Goal: Check status

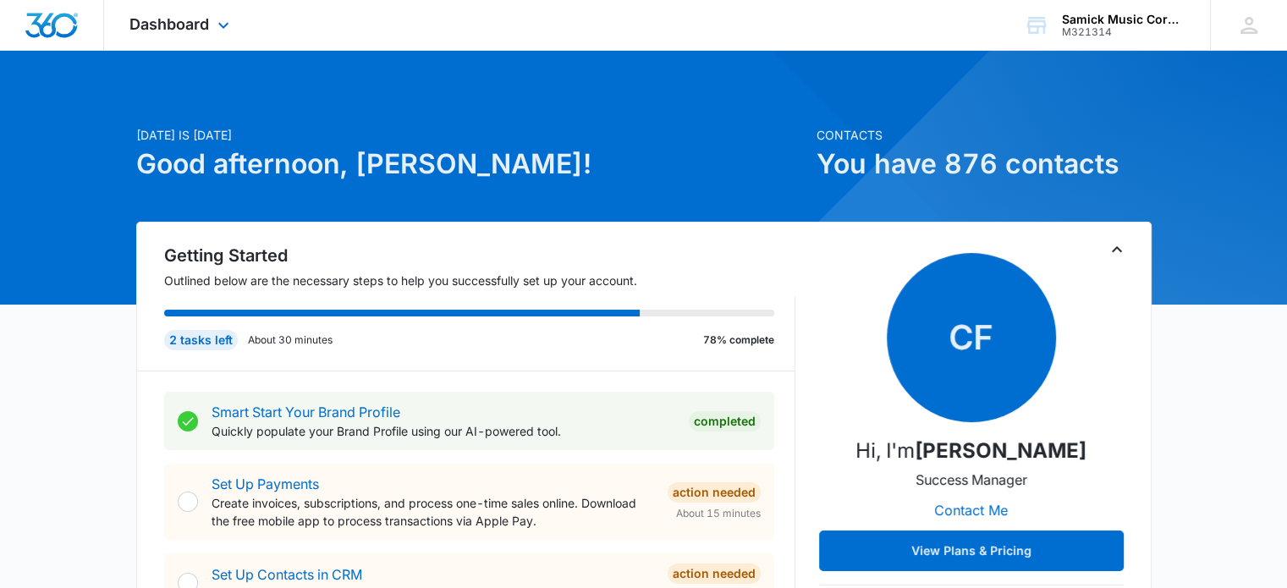
click at [210, 26] on div "Dashboard Apps Reputation Forms CRM Email Social Content Ads Intelligence Files…" at bounding box center [181, 25] width 155 height 50
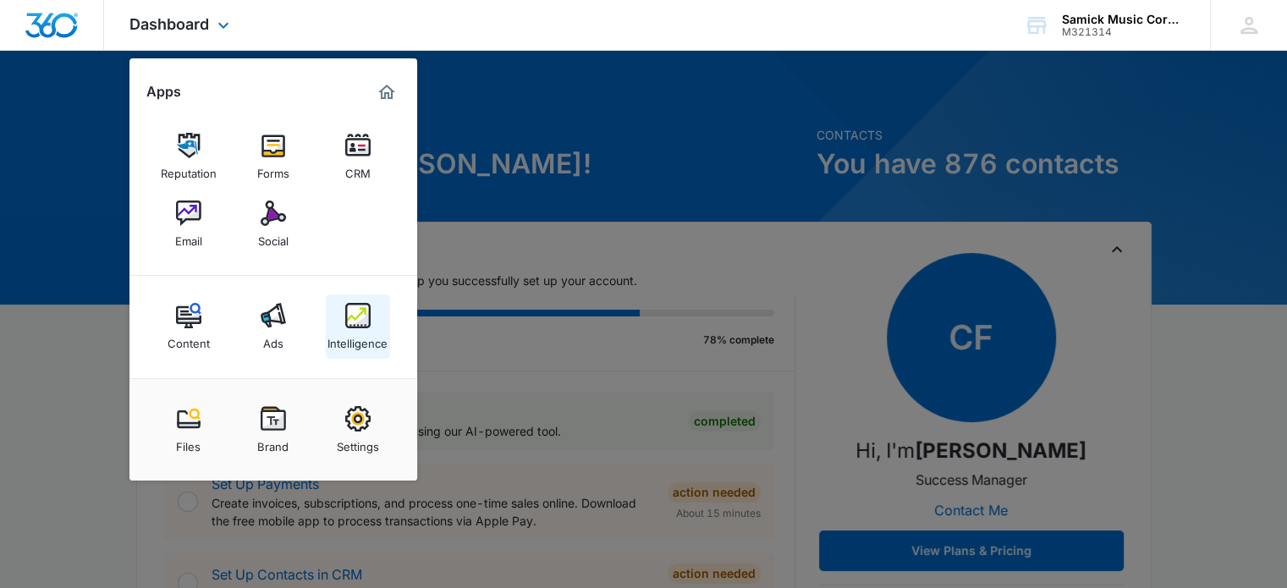
click at [354, 322] on img at bounding box center [357, 315] width 25 height 25
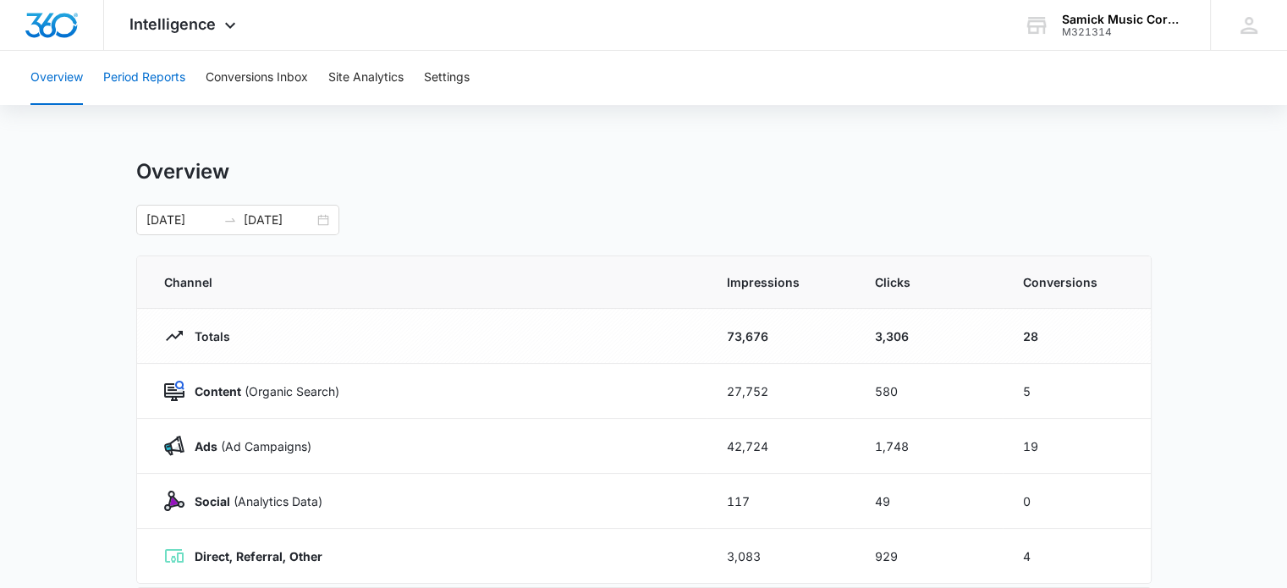
click at [142, 80] on button "Period Reports" at bounding box center [144, 78] width 82 height 54
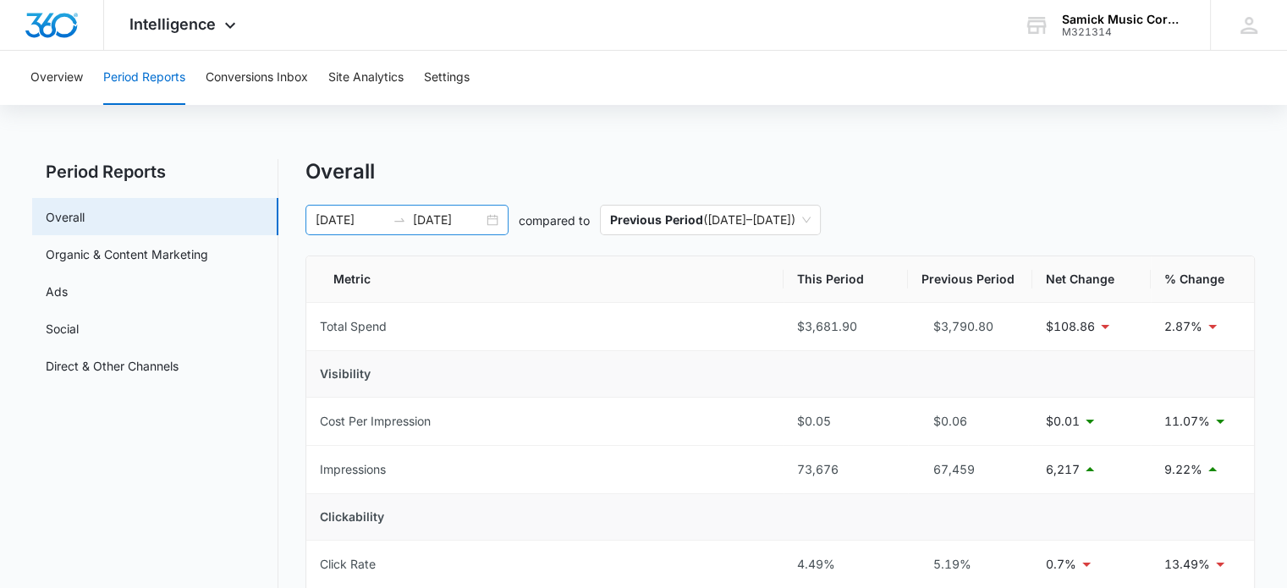
click at [407, 219] on div at bounding box center [399, 220] width 27 height 14
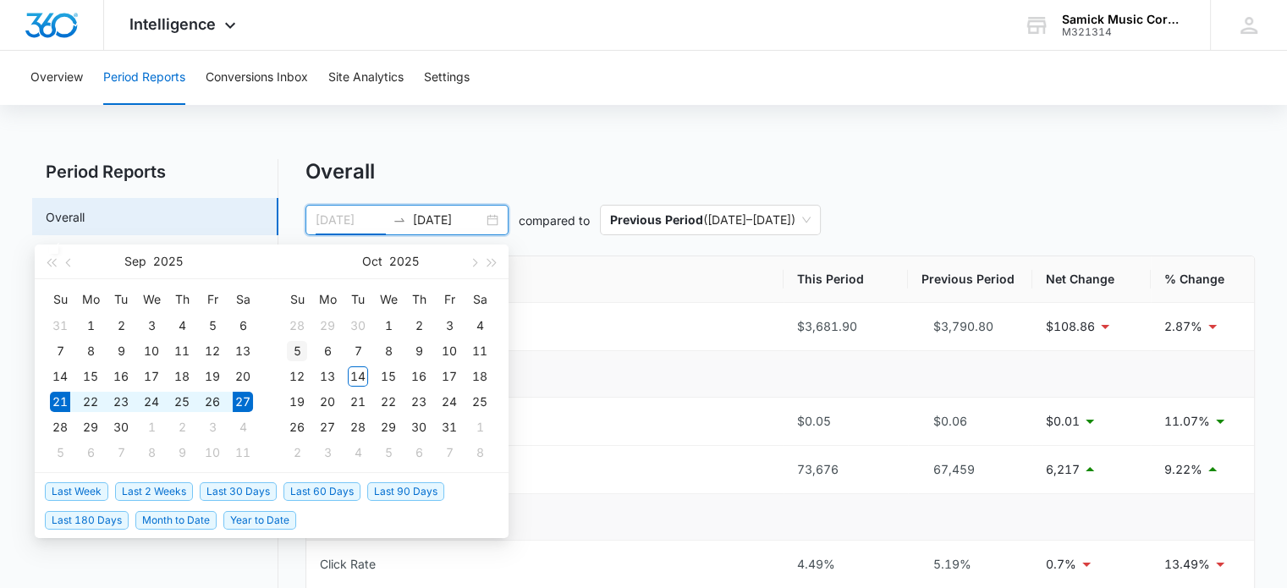
type input "[DATE]"
click at [297, 348] on div "5" at bounding box center [297, 351] width 20 height 20
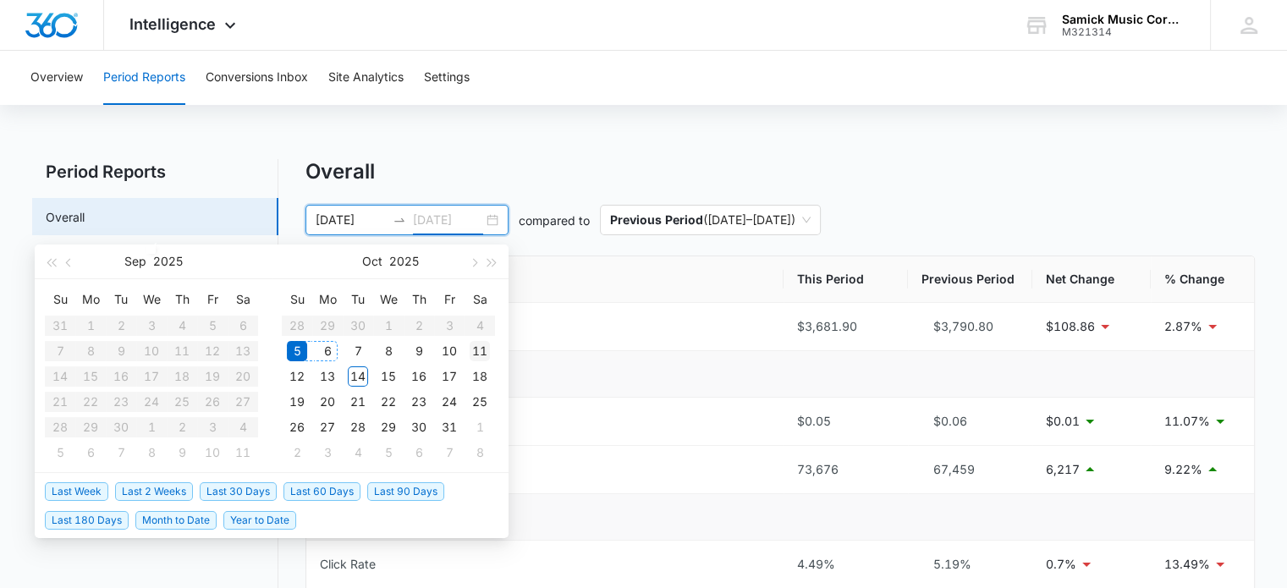
type input "[DATE]"
click at [482, 347] on div "11" at bounding box center [480, 351] width 20 height 20
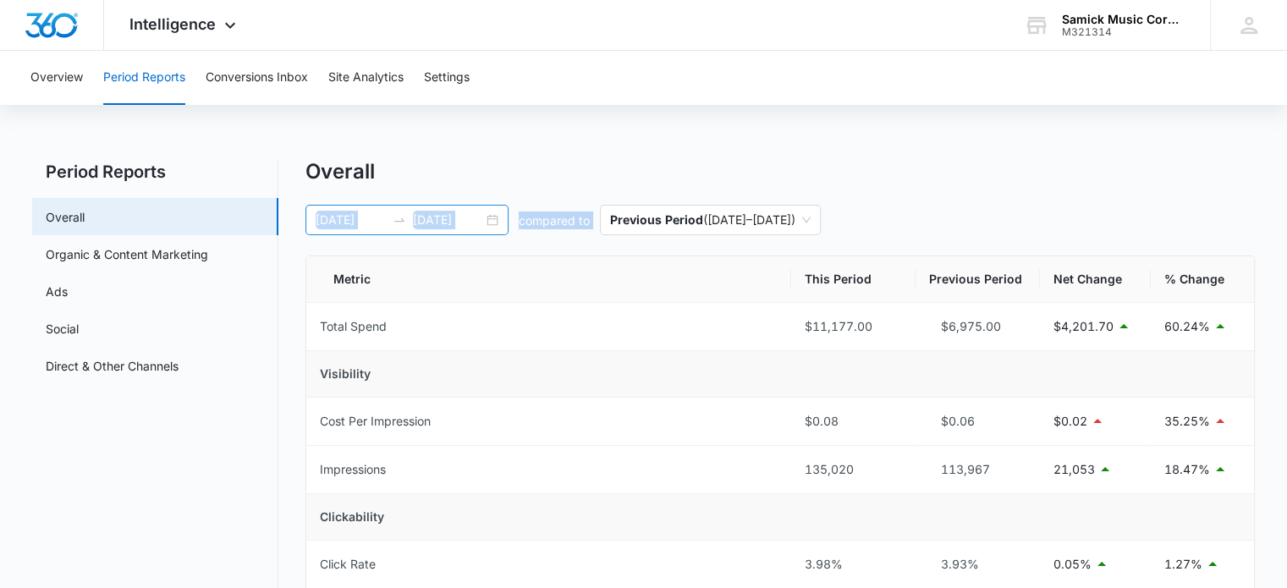
drag, startPoint x: 1230, startPoint y: 481, endPoint x: 315, endPoint y: 217, distance: 953.0
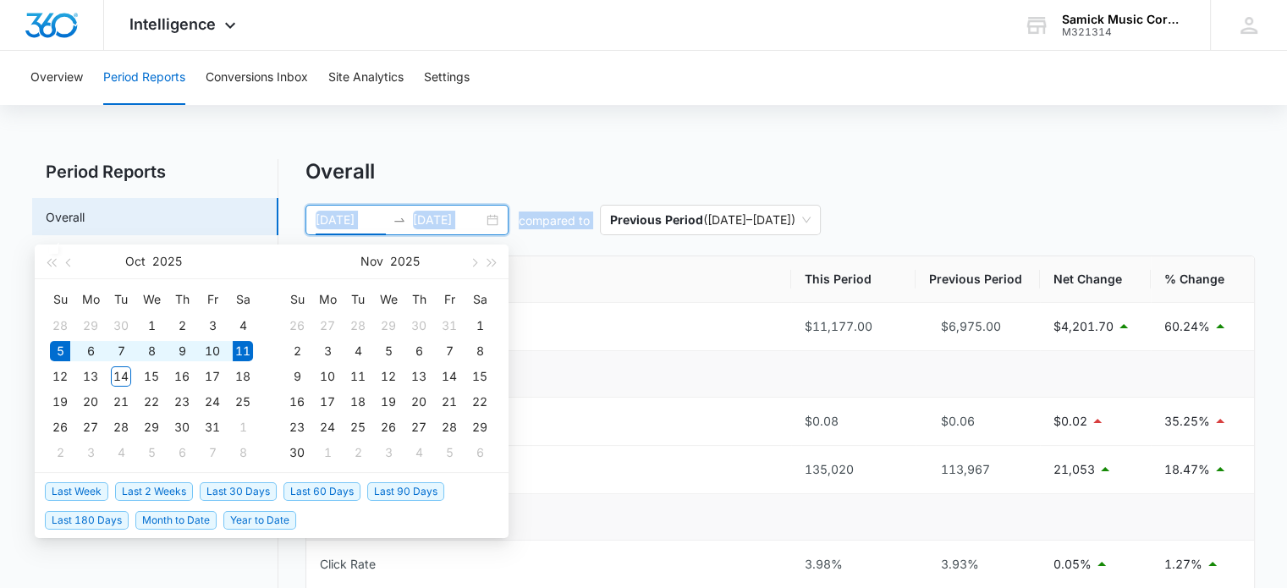
type input "[DATE]"
